Goal: Transaction & Acquisition: Purchase product/service

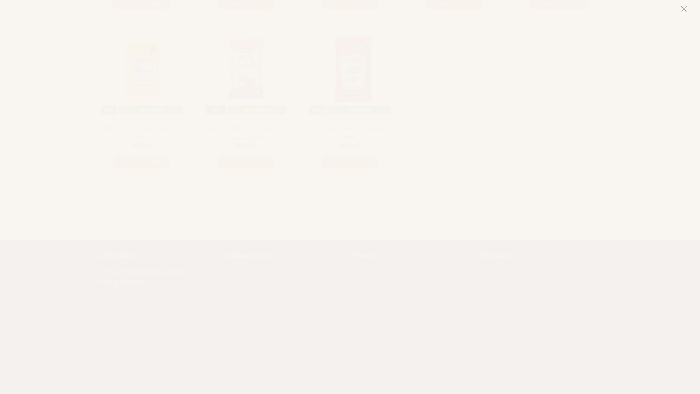
scroll to position [2488, 0]
